Goal: Transaction & Acquisition: Download file/media

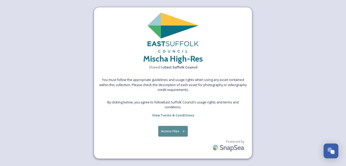
click at [178, 132] on button "Access Files" at bounding box center [173, 131] width 30 height 10
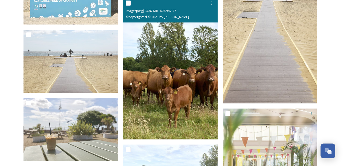
scroll to position [2772, 0]
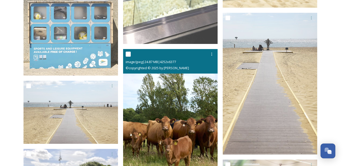
click at [129, 52] on input "checkbox" at bounding box center [128, 54] width 5 height 5
checkbox input "true"
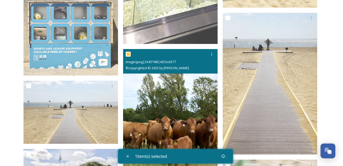
scroll to position [2874, 0]
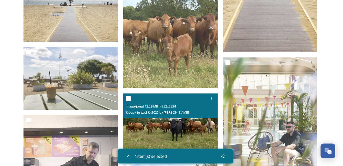
click at [127, 97] on input "checkbox" at bounding box center [128, 98] width 5 height 5
checkbox input "true"
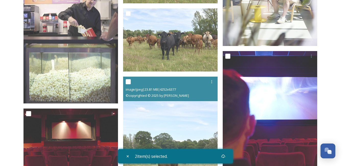
scroll to position [2976, 0]
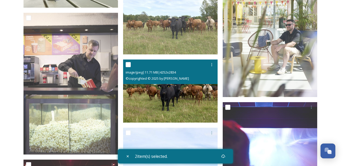
click at [127, 64] on input "checkbox" at bounding box center [128, 64] width 5 height 5
checkbox input "true"
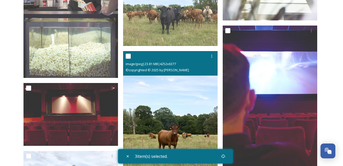
scroll to position [3078, 0]
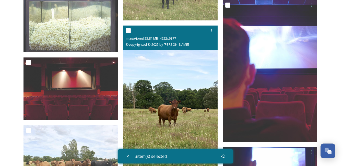
click at [128, 29] on input "checkbox" at bounding box center [128, 30] width 5 height 5
checkbox input "true"
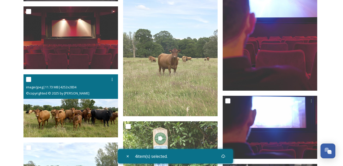
click at [26, 81] on input "checkbox" at bounding box center [28, 79] width 5 height 5
checkbox input "true"
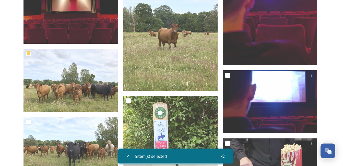
scroll to position [3180, 0]
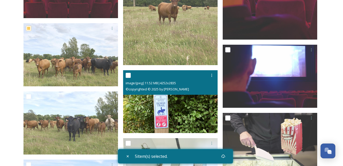
click at [128, 76] on input "checkbox" at bounding box center [128, 75] width 5 height 5
checkbox input "true"
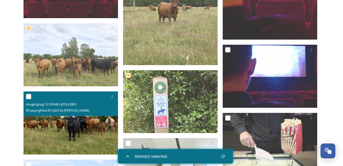
click at [30, 97] on input "checkbox" at bounding box center [28, 96] width 5 height 5
checkbox input "true"
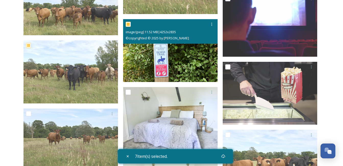
scroll to position [3257, 0]
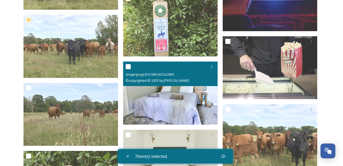
click at [127, 67] on input "checkbox" at bounding box center [128, 66] width 5 height 5
checkbox input "true"
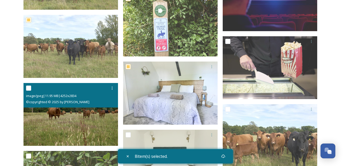
click at [28, 87] on input "checkbox" at bounding box center [28, 87] width 5 height 5
checkbox input "true"
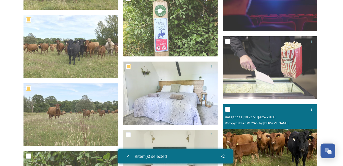
click at [227, 107] on input "checkbox" at bounding box center [227, 109] width 5 height 5
checkbox input "true"
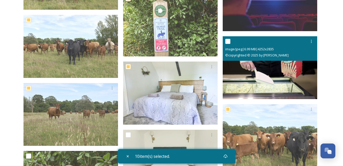
scroll to position [3333, 0]
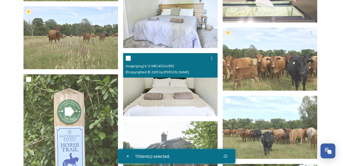
click at [127, 56] on input "checkbox" at bounding box center [128, 58] width 5 height 5
checkbox input "true"
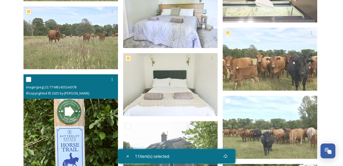
click at [29, 78] on input "checkbox" at bounding box center [28, 79] width 5 height 5
checkbox input "true"
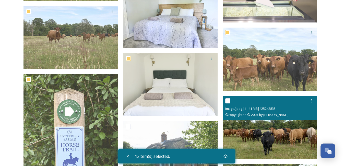
click at [227, 103] on input "checkbox" at bounding box center [227, 100] width 5 height 5
checkbox input "true"
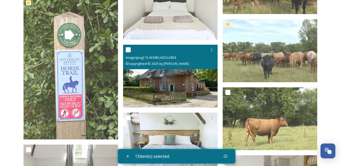
click at [130, 51] on input "checkbox" at bounding box center [128, 49] width 5 height 5
checkbox input "true"
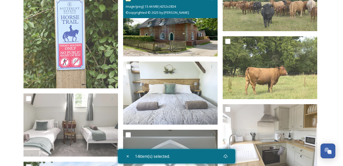
scroll to position [3486, 0]
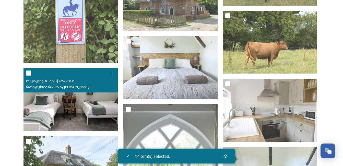
drag, startPoint x: 27, startPoint y: 71, endPoint x: 35, endPoint y: 71, distance: 7.4
click at [28, 72] on input "checkbox" at bounding box center [28, 72] width 5 height 5
checkbox input "true"
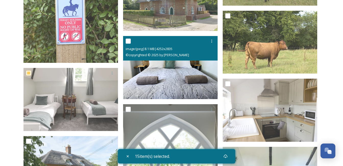
click at [128, 39] on input "checkbox" at bounding box center [128, 41] width 5 height 5
checkbox input "true"
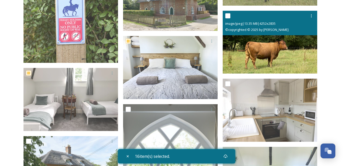
click at [228, 15] on input "checkbox" at bounding box center [227, 15] width 5 height 5
checkbox input "true"
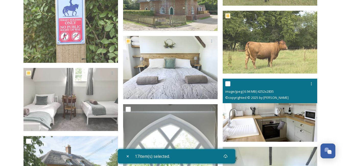
click at [225, 84] on input "checkbox" at bounding box center [227, 83] width 5 height 5
checkbox input "true"
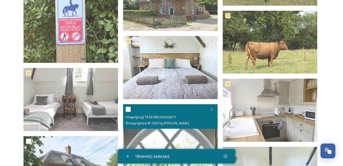
click at [128, 108] on input "checkbox" at bounding box center [128, 109] width 5 height 5
checkbox input "true"
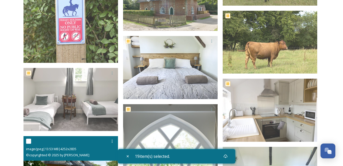
click at [28, 142] on input "checkbox" at bounding box center [28, 141] width 5 height 5
checkbox input "true"
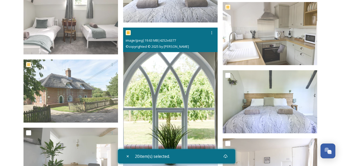
scroll to position [3588, 0]
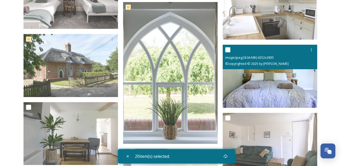
click at [226, 47] on input "checkbox" at bounding box center [227, 49] width 5 height 5
checkbox input "true"
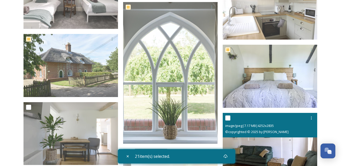
click at [225, 118] on input "checkbox" at bounding box center [227, 117] width 5 height 5
checkbox input "true"
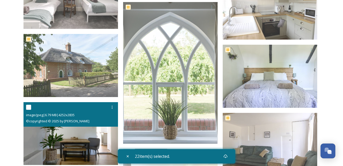
click at [28, 105] on input "checkbox" at bounding box center [28, 107] width 5 height 5
checkbox input "true"
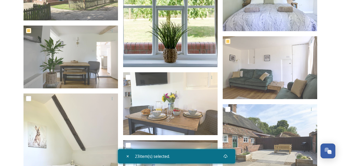
scroll to position [3690, 0]
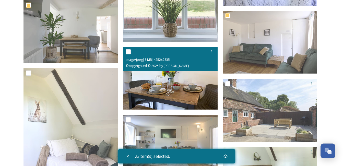
click at [128, 52] on input "checkbox" at bounding box center [128, 51] width 5 height 5
checkbox input "true"
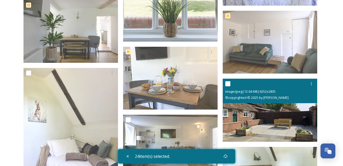
click at [228, 83] on input "checkbox" at bounding box center [227, 83] width 5 height 5
checkbox input "true"
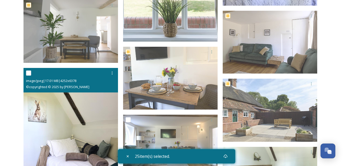
click at [29, 72] on input "checkbox" at bounding box center [28, 72] width 5 height 5
checkbox input "true"
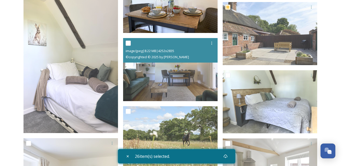
scroll to position [3793, 0]
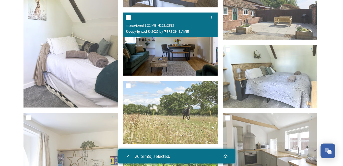
click at [127, 18] on input "checkbox" at bounding box center [128, 17] width 5 height 5
checkbox input "true"
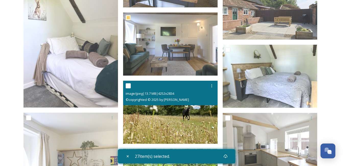
click at [127, 85] on input "checkbox" at bounding box center [128, 85] width 5 height 5
checkbox input "true"
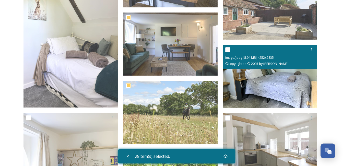
click at [228, 50] on input "checkbox" at bounding box center [227, 49] width 5 height 5
checkbox input "true"
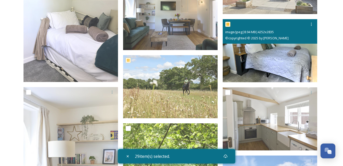
scroll to position [3844, 0]
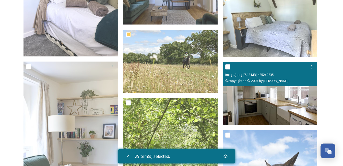
click at [226, 66] on input "checkbox" at bounding box center [227, 66] width 5 height 5
checkbox input "true"
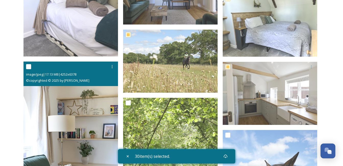
click at [31, 63] on div at bounding box center [71, 66] width 91 height 9
click at [28, 66] on input "checkbox" at bounding box center [28, 66] width 5 height 5
checkbox input "true"
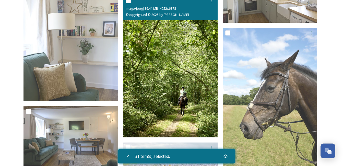
scroll to position [3920, 0]
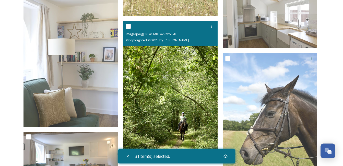
click at [126, 26] on input "checkbox" at bounding box center [128, 26] width 5 height 5
checkbox input "true"
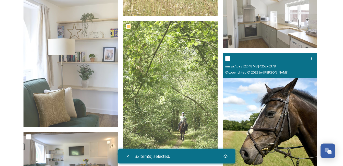
click at [229, 59] on input "checkbox" at bounding box center [227, 58] width 5 height 5
checkbox input "true"
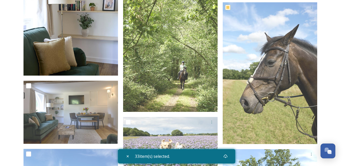
scroll to position [3997, 0]
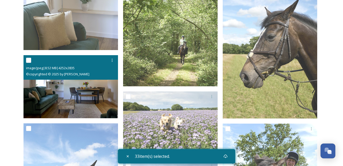
click at [28, 59] on input "checkbox" at bounding box center [28, 60] width 5 height 5
checkbox input "true"
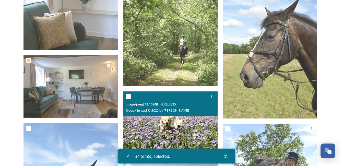
click at [127, 94] on input "checkbox" at bounding box center [128, 96] width 5 height 5
checkbox input "true"
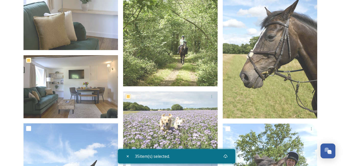
scroll to position [4073, 0]
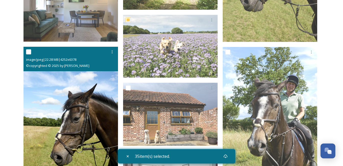
click at [28, 52] on input "checkbox" at bounding box center [28, 51] width 5 height 5
checkbox input "true"
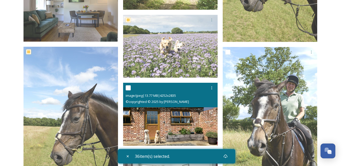
click at [128, 88] on input "checkbox" at bounding box center [128, 87] width 5 height 5
checkbox input "true"
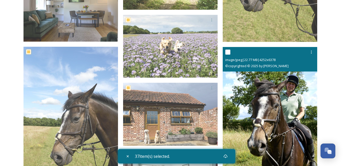
click at [227, 52] on input "checkbox" at bounding box center [227, 51] width 5 height 5
checkbox input "true"
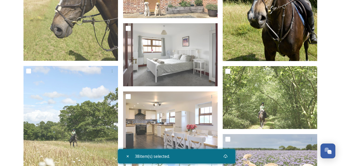
scroll to position [4226, 0]
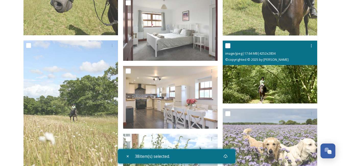
click at [228, 46] on input "checkbox" at bounding box center [227, 45] width 5 height 5
checkbox input "true"
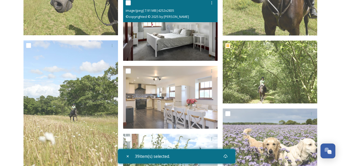
scroll to position [4201, 0]
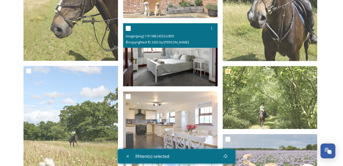
click at [128, 27] on input "checkbox" at bounding box center [128, 28] width 5 height 5
checkbox input "true"
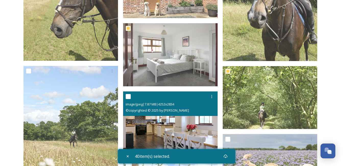
click at [127, 96] on input "checkbox" at bounding box center [128, 96] width 5 height 5
checkbox input "true"
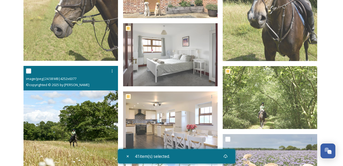
click at [29, 69] on input "checkbox" at bounding box center [28, 70] width 5 height 5
checkbox input "true"
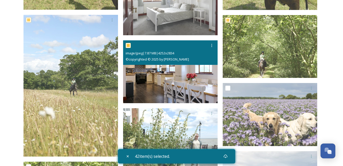
scroll to position [4277, 0]
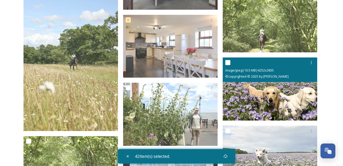
click at [228, 60] on input "checkbox" at bounding box center [227, 62] width 5 height 5
checkbox input "true"
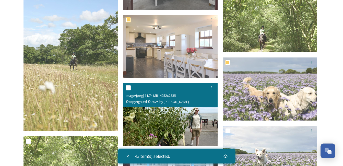
click at [128, 86] on input "checkbox" at bounding box center [128, 87] width 5 height 5
checkbox input "true"
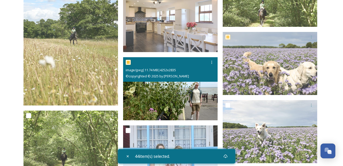
click at [129, 59] on div at bounding box center [171, 62] width 91 height 9
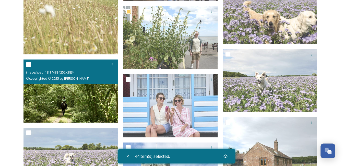
click at [29, 64] on input "checkbox" at bounding box center [28, 64] width 5 height 5
checkbox input "true"
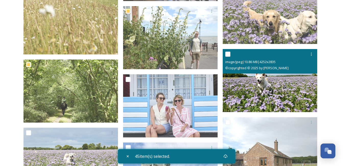
click at [226, 52] on input "checkbox" at bounding box center [227, 54] width 5 height 5
checkbox input "true"
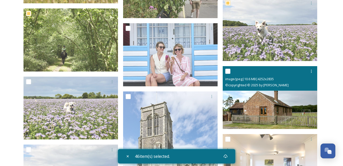
click at [227, 71] on input "checkbox" at bounding box center [227, 71] width 5 height 5
checkbox input "true"
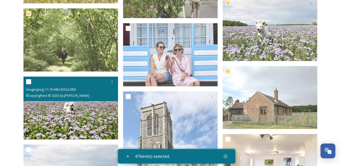
click at [31, 81] on input "checkbox" at bounding box center [28, 81] width 5 height 5
checkbox input "true"
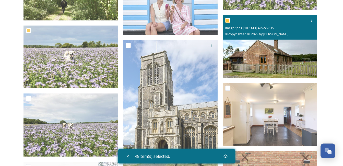
scroll to position [4481, 0]
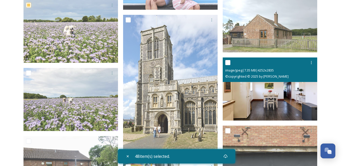
click at [227, 63] on input "checkbox" at bounding box center [227, 62] width 5 height 5
checkbox input "true"
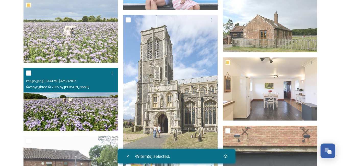
click at [26, 74] on div "image/jpeg | 10.44 MB | 4252 x 2835 © copyrighted © 2025 by [PERSON_NAME]" at bounding box center [70, 80] width 94 height 24
click at [28, 73] on input "checkbox" at bounding box center [28, 72] width 5 height 5
checkbox input "true"
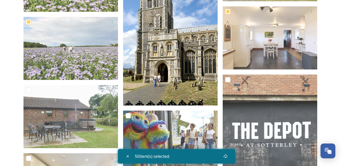
scroll to position [4558, 0]
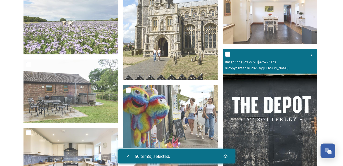
click at [228, 53] on input "checkbox" at bounding box center [227, 54] width 5 height 5
checkbox input "true"
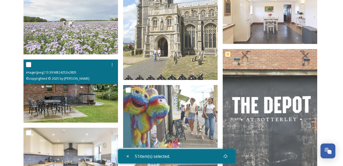
click at [29, 65] on input "checkbox" at bounding box center [28, 64] width 5 height 5
checkbox input "true"
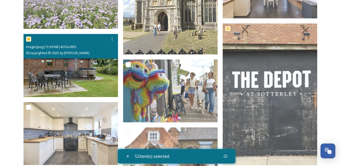
scroll to position [4609, 0]
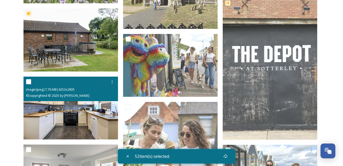
click at [29, 82] on input "checkbox" at bounding box center [28, 81] width 5 height 5
checkbox input "true"
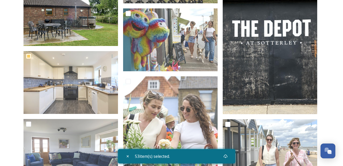
scroll to position [4660, 0]
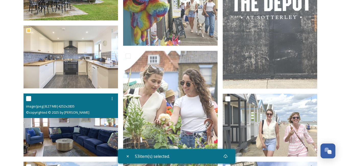
click at [30, 98] on input "checkbox" at bounding box center [28, 98] width 5 height 5
checkbox input "true"
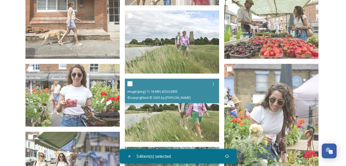
scroll to position [5145, 0]
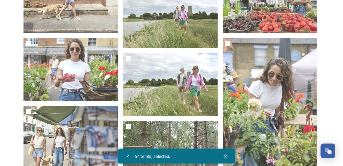
click at [167, 151] on div "54 item(s) selected." at bounding box center [176, 156] width 117 height 14
click at [227, 156] on icon at bounding box center [225, 156] width 4 height 4
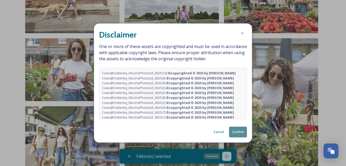
click at [233, 132] on button "Confirm" at bounding box center [238, 132] width 18 height 10
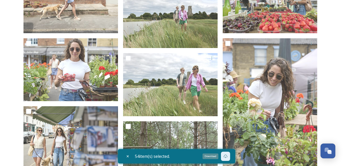
click at [224, 156] on div "Download" at bounding box center [225, 156] width 9 height 9
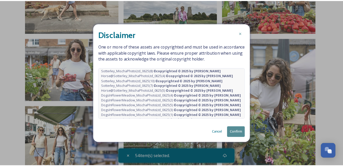
scroll to position [229, 0]
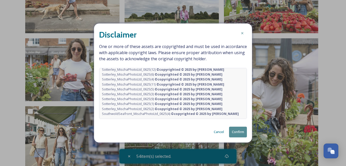
click at [240, 131] on button "Confirm" at bounding box center [238, 132] width 18 height 10
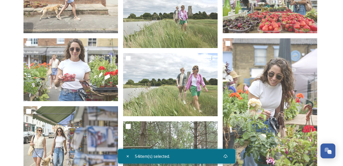
click at [212, 156] on div "54 item(s) selected." at bounding box center [176, 156] width 117 height 14
click at [224, 156] on div "Download" at bounding box center [225, 156] width 9 height 9
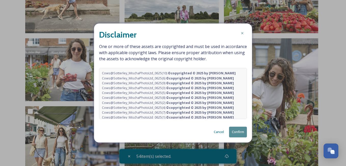
click at [153, 81] on span "Cows@Sotterley_MischaPhotoLtd_0625(9) © copyrighted © 2025 by [PERSON_NAME]" at bounding box center [168, 83] width 132 height 5
click at [232, 133] on button "Confirm" at bounding box center [238, 132] width 18 height 10
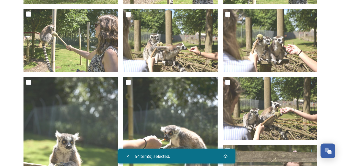
scroll to position [0, 0]
